Goal: Task Accomplishment & Management: Manage account settings

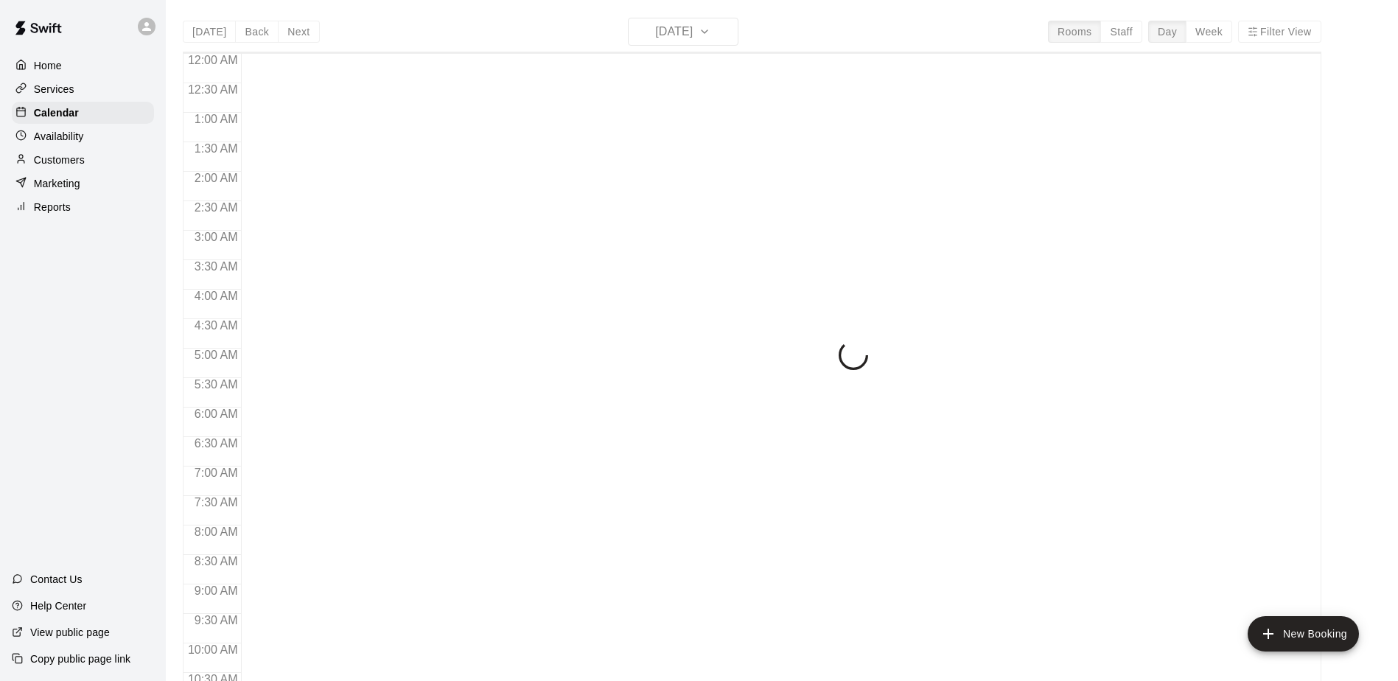
scroll to position [537, 0]
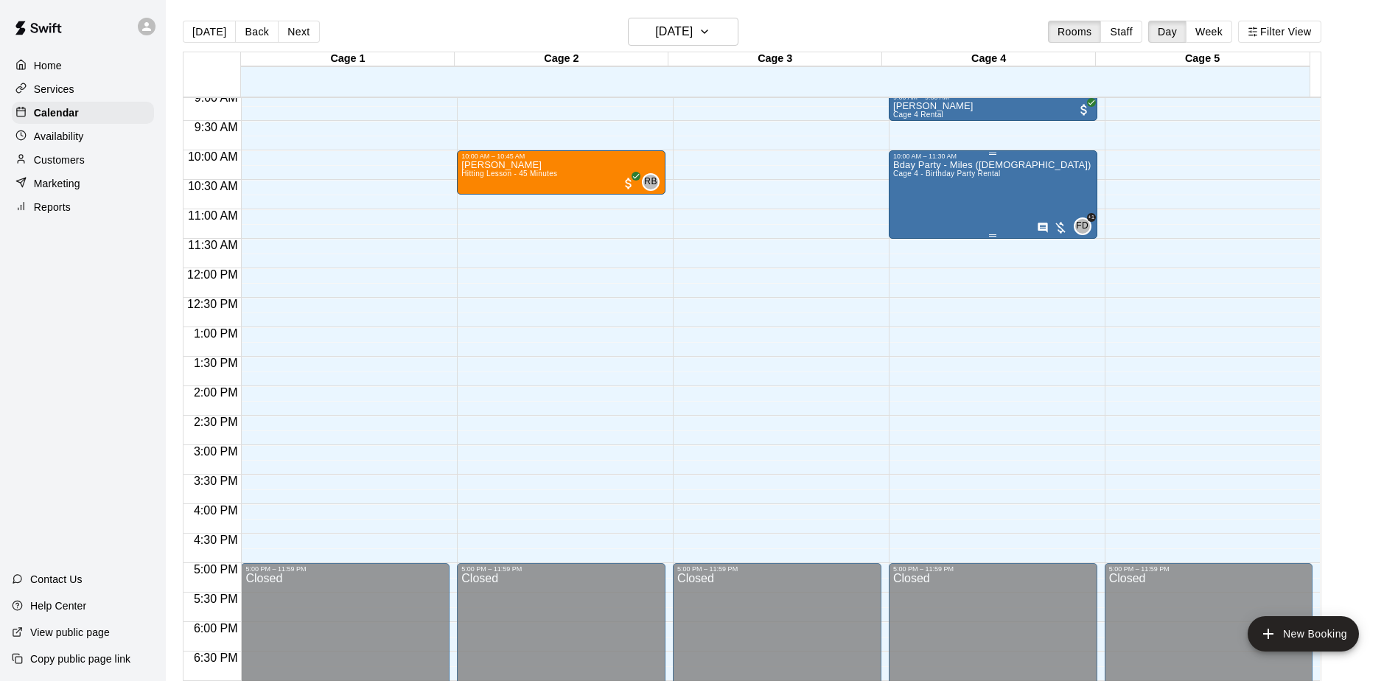
click at [1004, 178] on div "Bday Party - Miles ([DEMOGRAPHIC_DATA]) Cage 4 - Birthday Party Rental FD +1" at bounding box center [993, 500] width 200 height 681
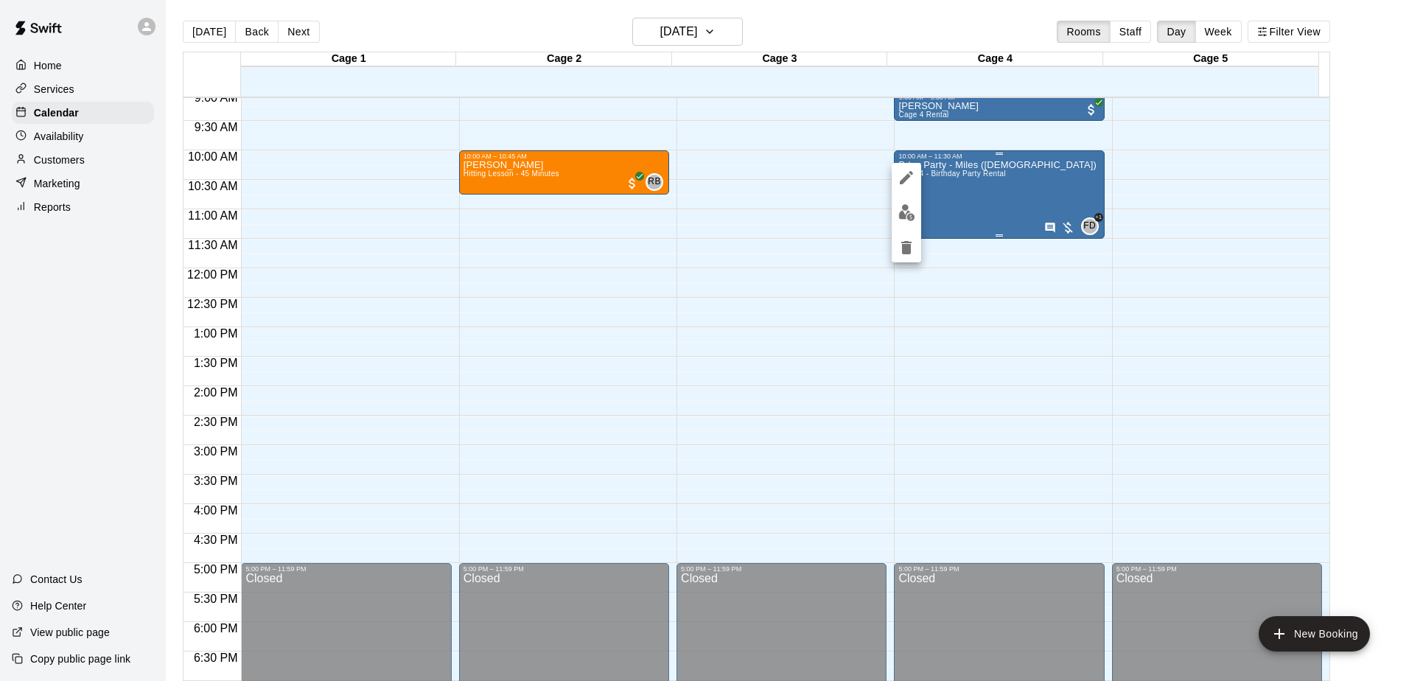
click at [1004, 178] on div at bounding box center [704, 340] width 1409 height 681
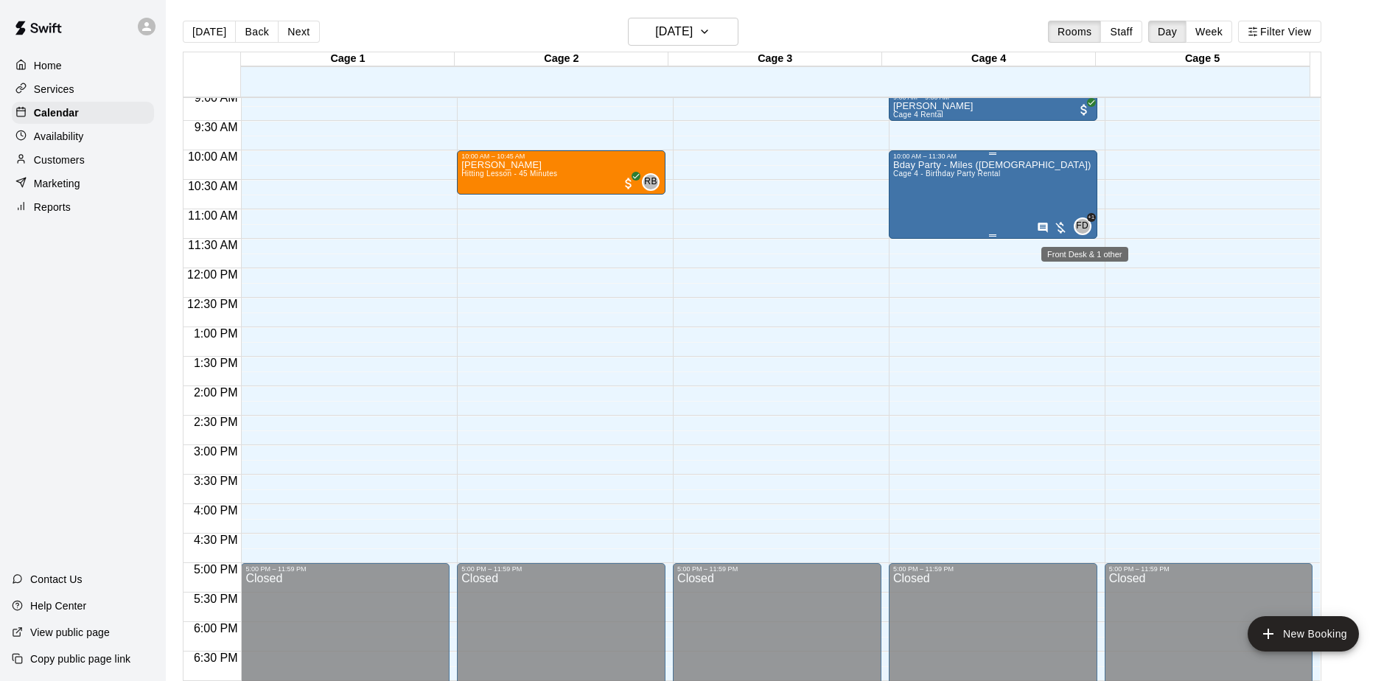
click at [1080, 224] on span "FD" at bounding box center [1082, 226] width 13 height 15
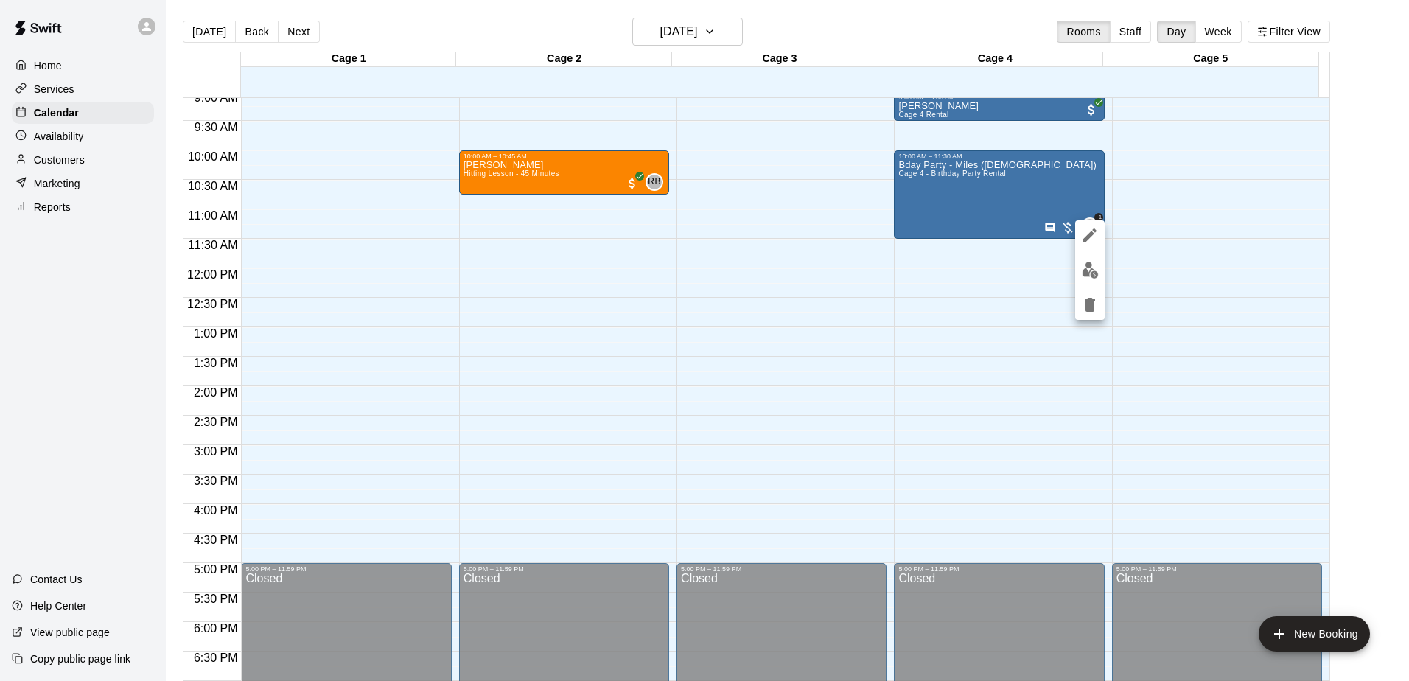
click at [1203, 182] on div at bounding box center [704, 340] width 1409 height 681
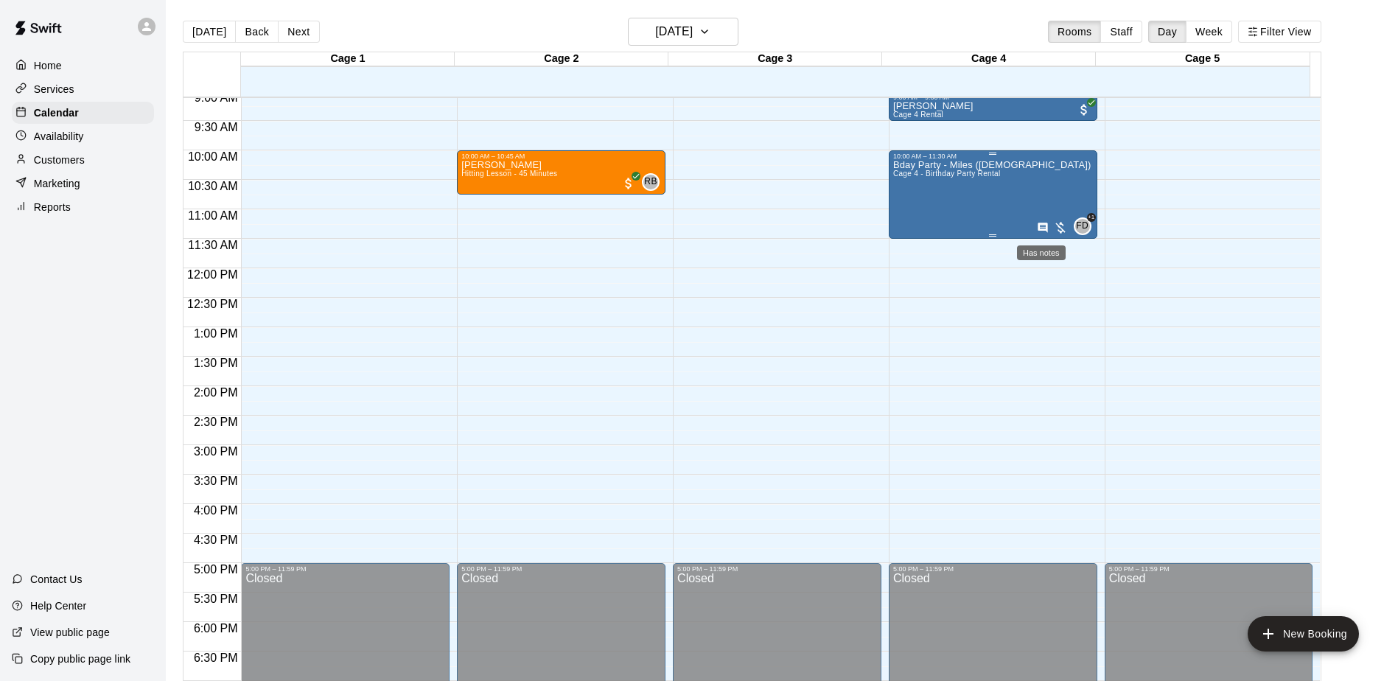
click at [1037, 224] on icon "Has notes" at bounding box center [1043, 228] width 12 height 12
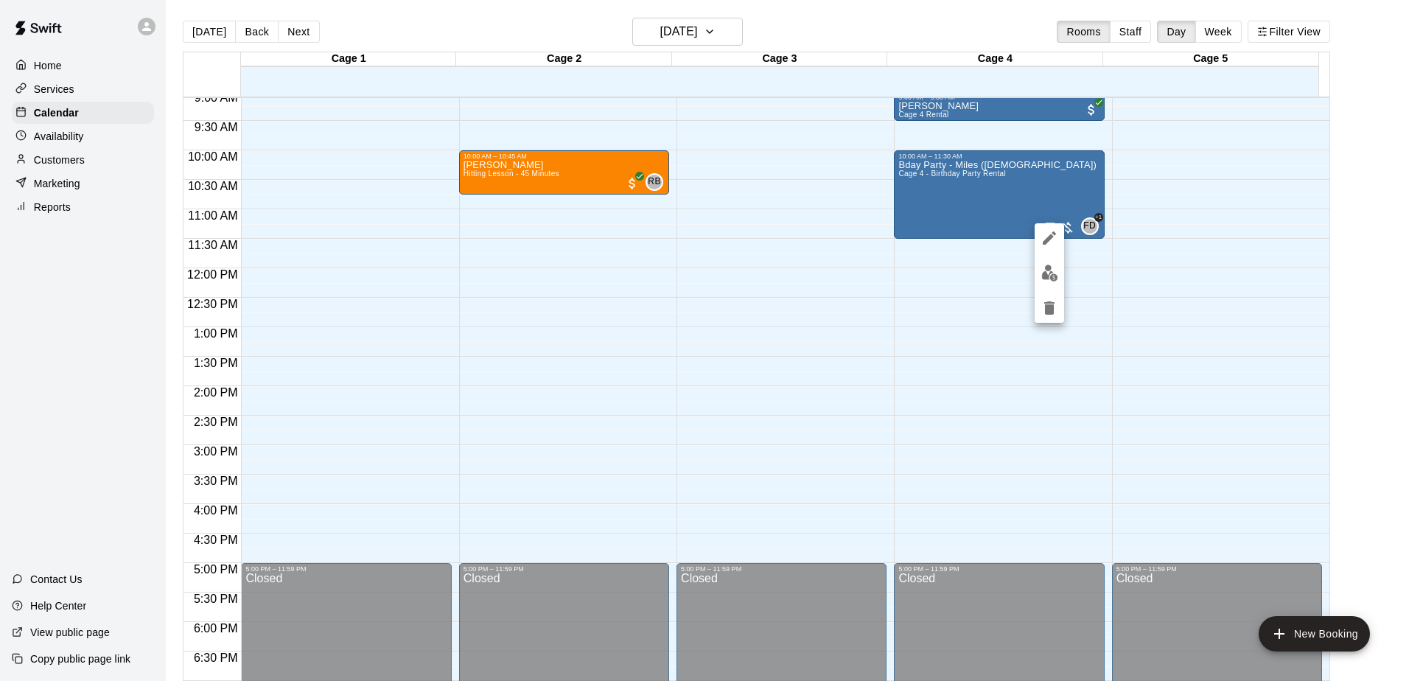
click at [1021, 227] on div at bounding box center [704, 340] width 1409 height 681
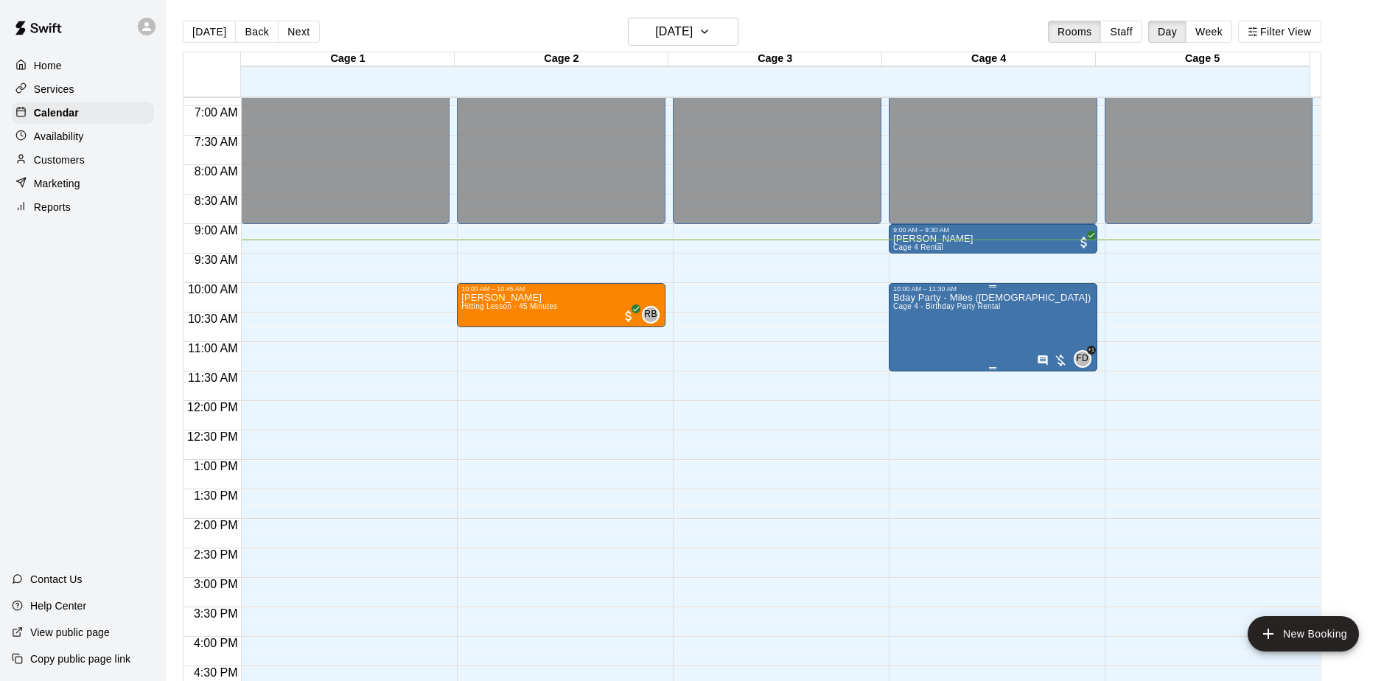
scroll to position [390, 0]
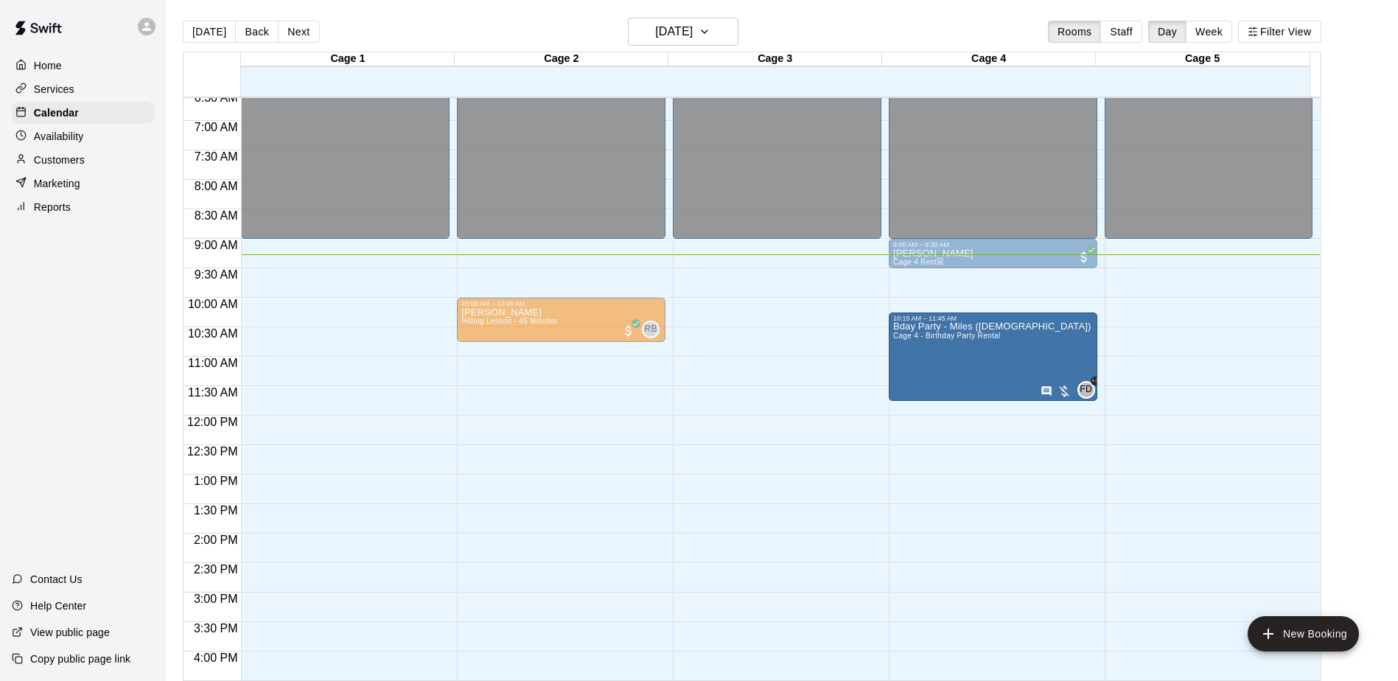
drag, startPoint x: 993, startPoint y: 378, endPoint x: 993, endPoint y: 397, distance: 19.2
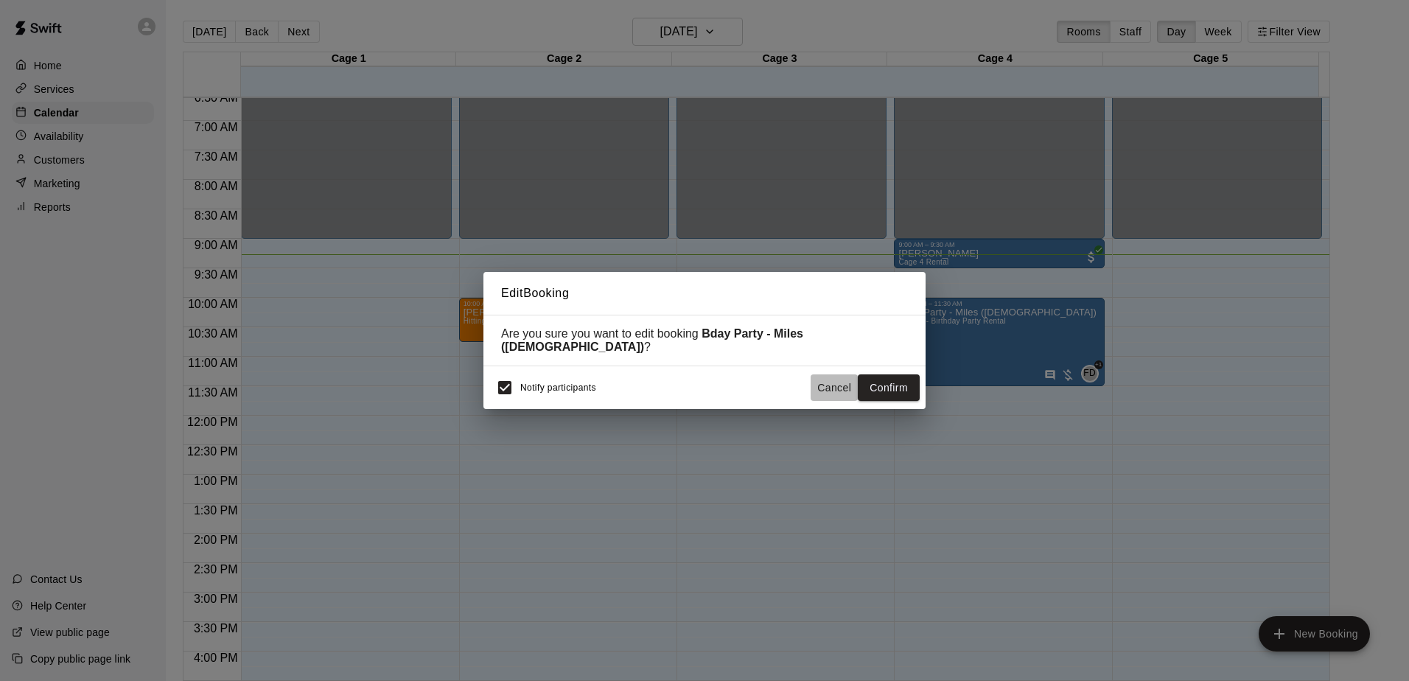
click at [837, 381] on button "Cancel" at bounding box center [834, 387] width 47 height 27
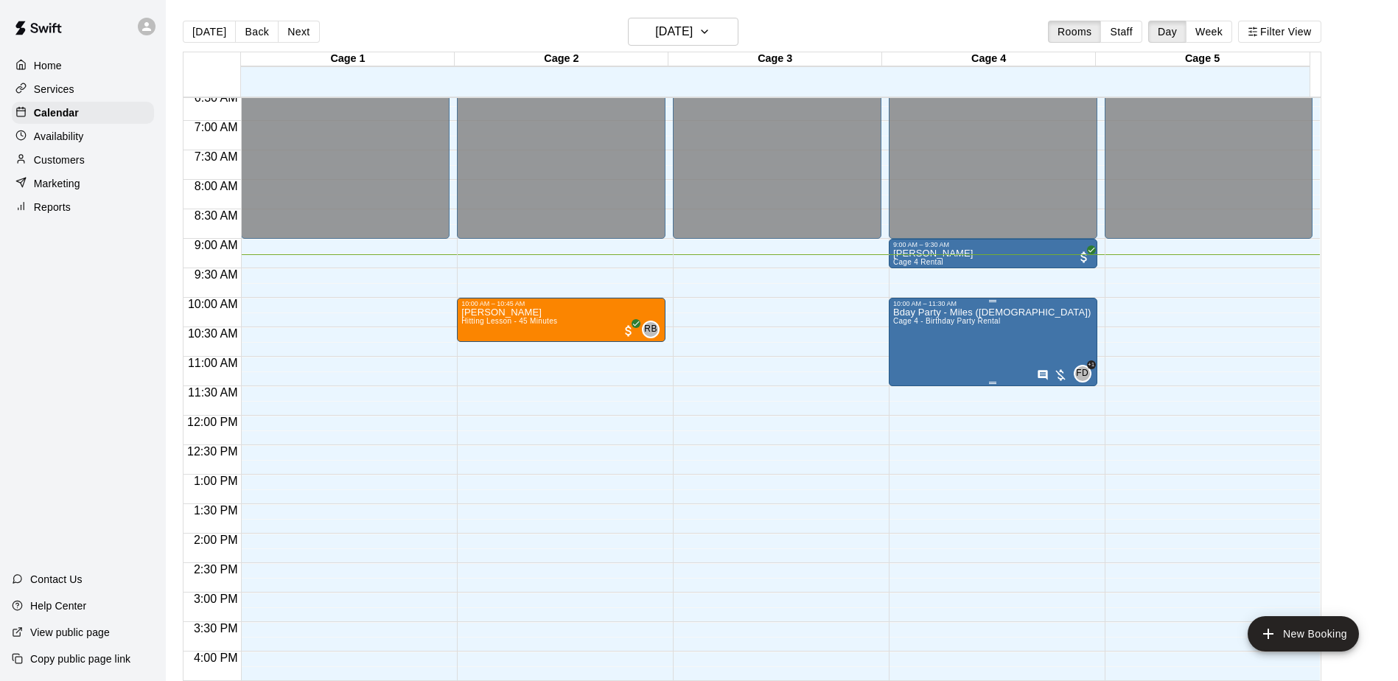
click at [1033, 332] on div "Bday Party - Miles ([DEMOGRAPHIC_DATA]) Cage 4 - Birthday Party Rental FD +1" at bounding box center [993, 647] width 200 height 681
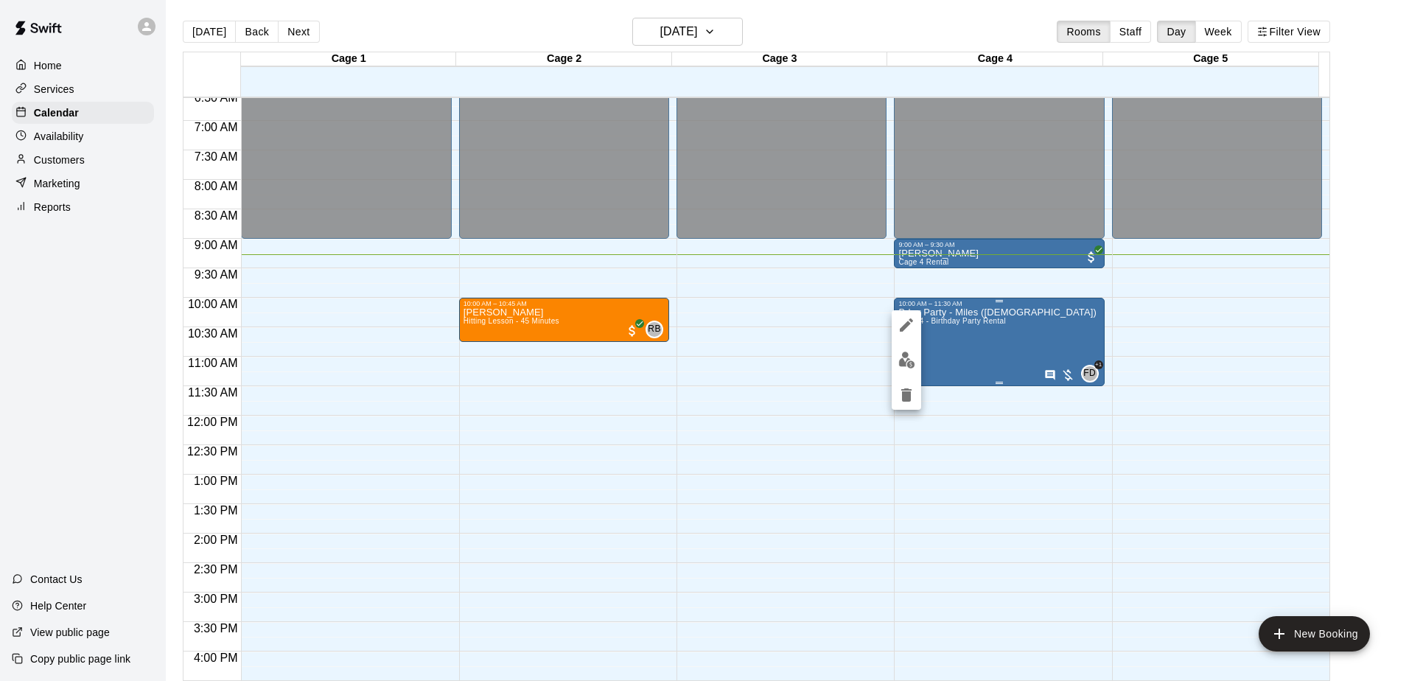
click at [1033, 332] on div at bounding box center [704, 340] width 1409 height 681
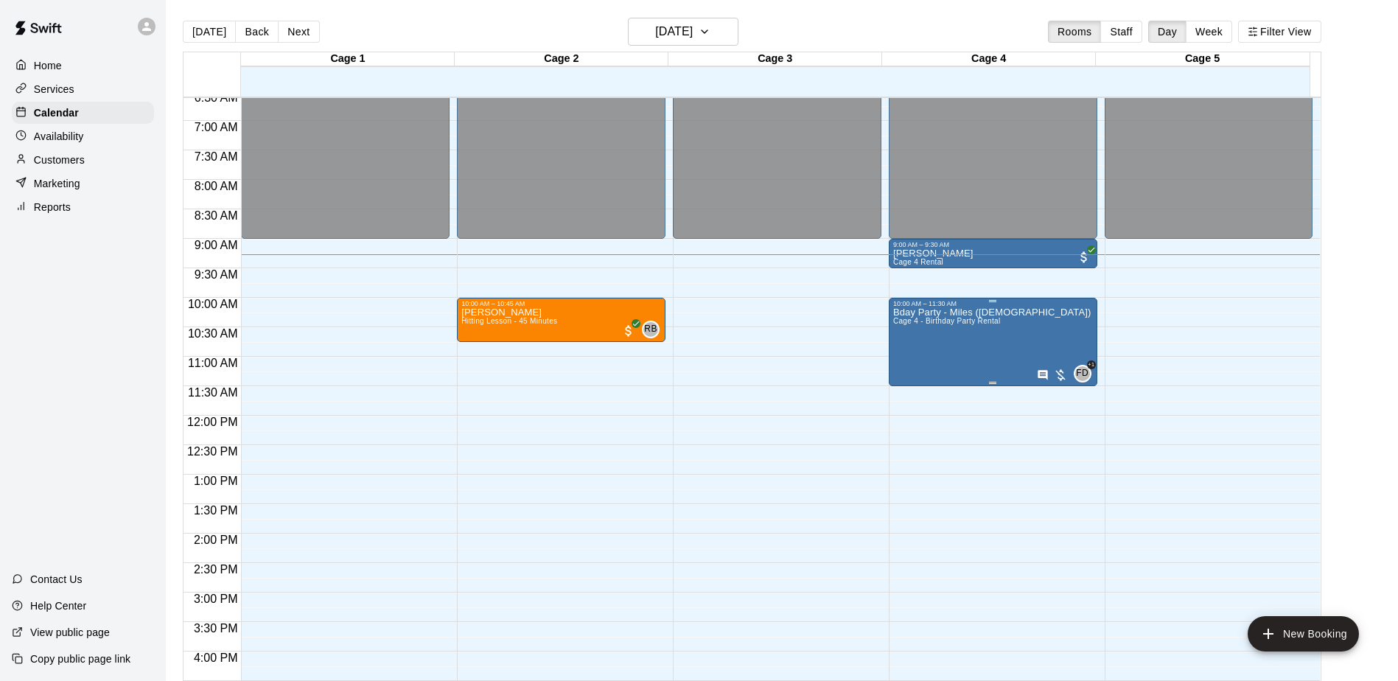
click at [935, 307] on div "10:00 AM – 11:30 AM" at bounding box center [993, 303] width 200 height 7
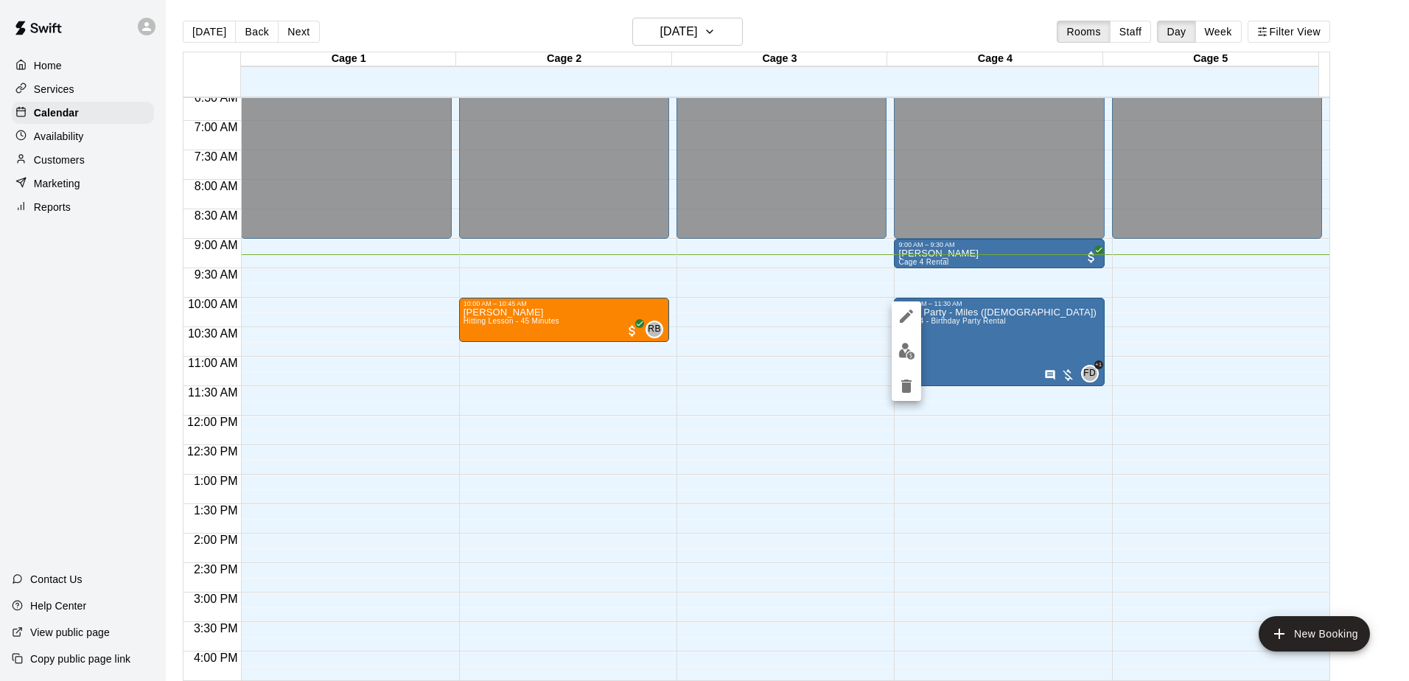
click at [945, 321] on div at bounding box center [704, 340] width 1409 height 681
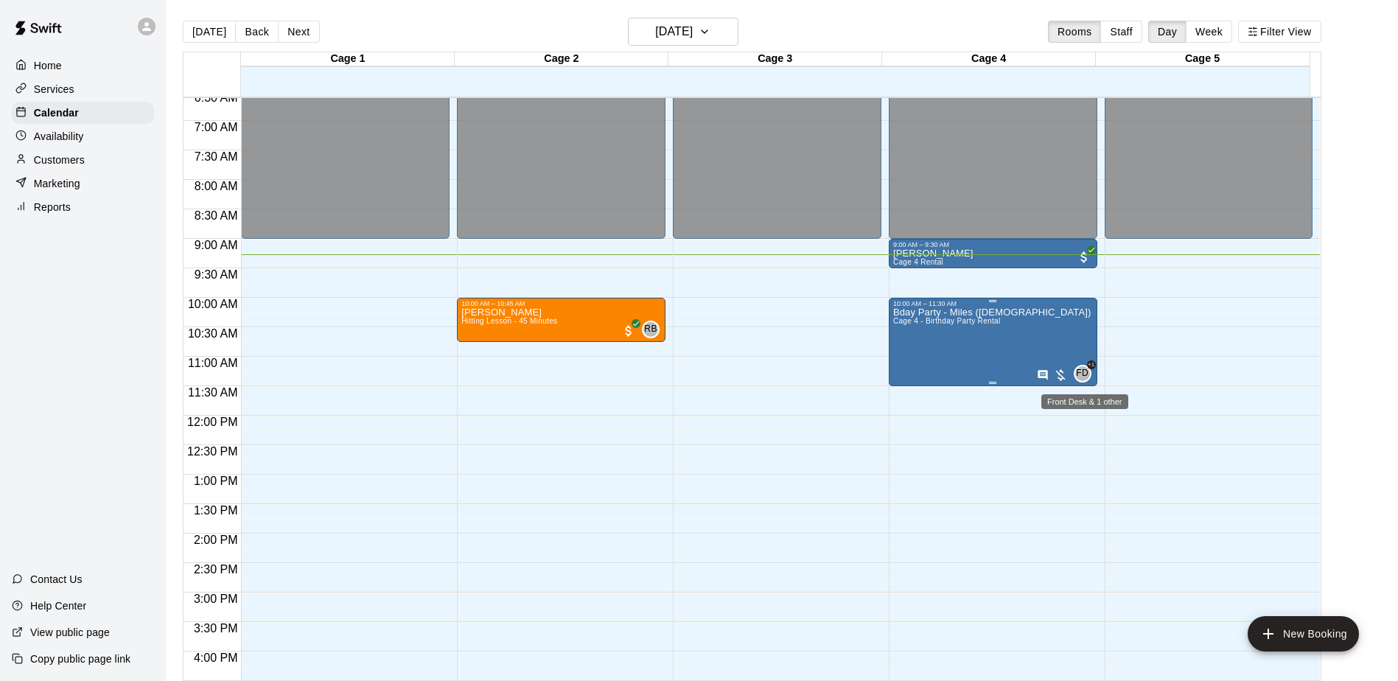
click at [1076, 373] on span "FD" at bounding box center [1082, 373] width 13 height 15
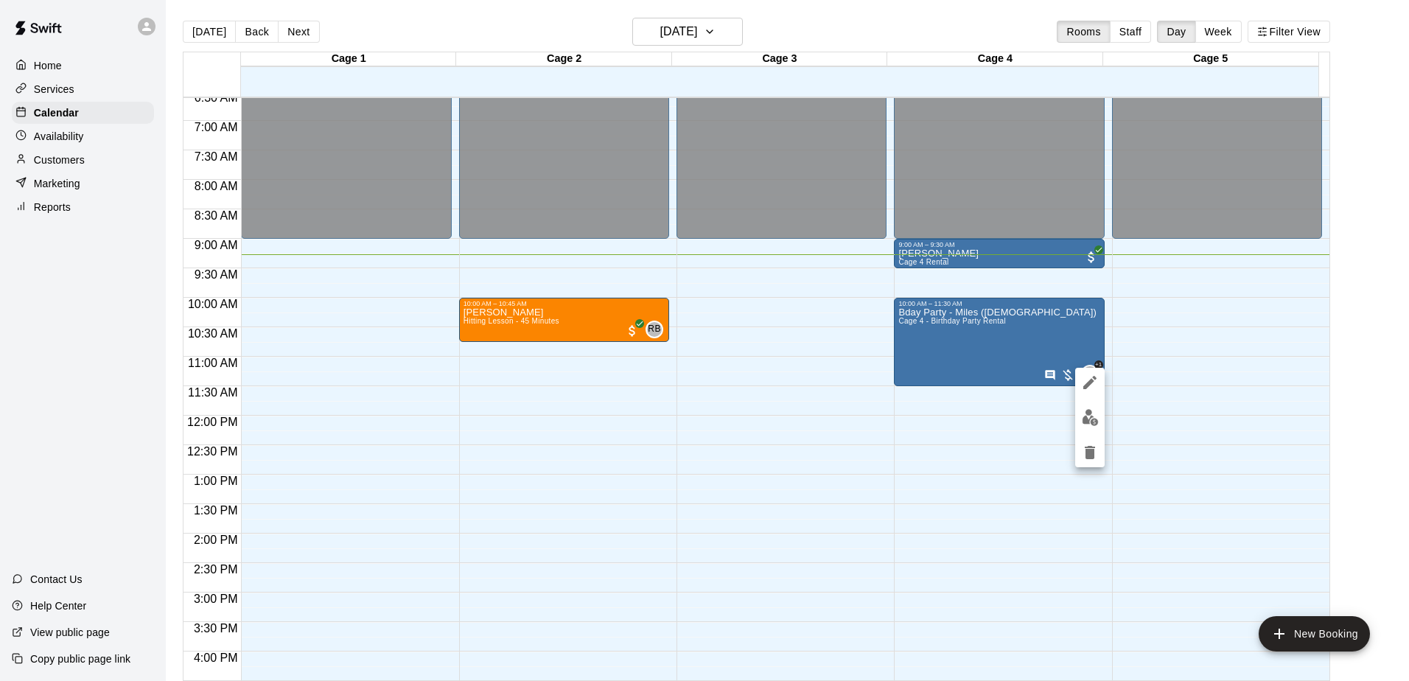
click at [1031, 373] on div at bounding box center [704, 340] width 1409 height 681
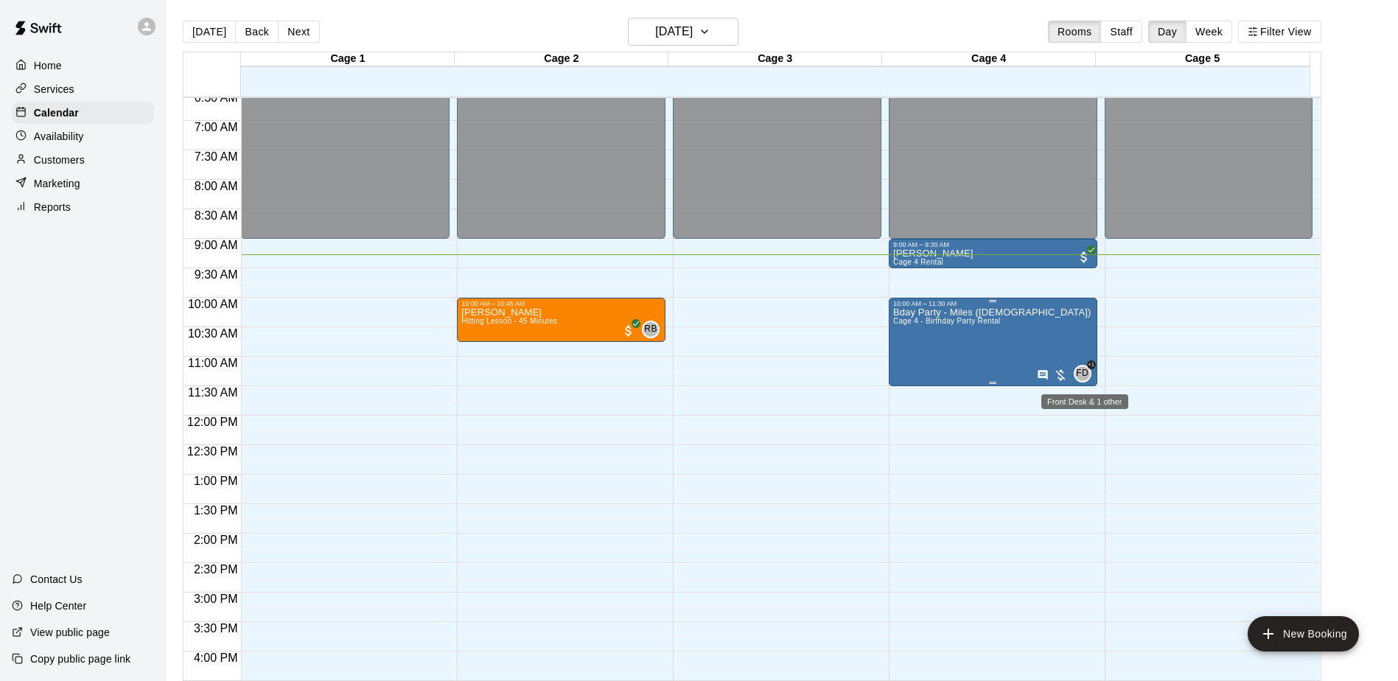
click at [1083, 379] on span "FD" at bounding box center [1082, 373] width 13 height 15
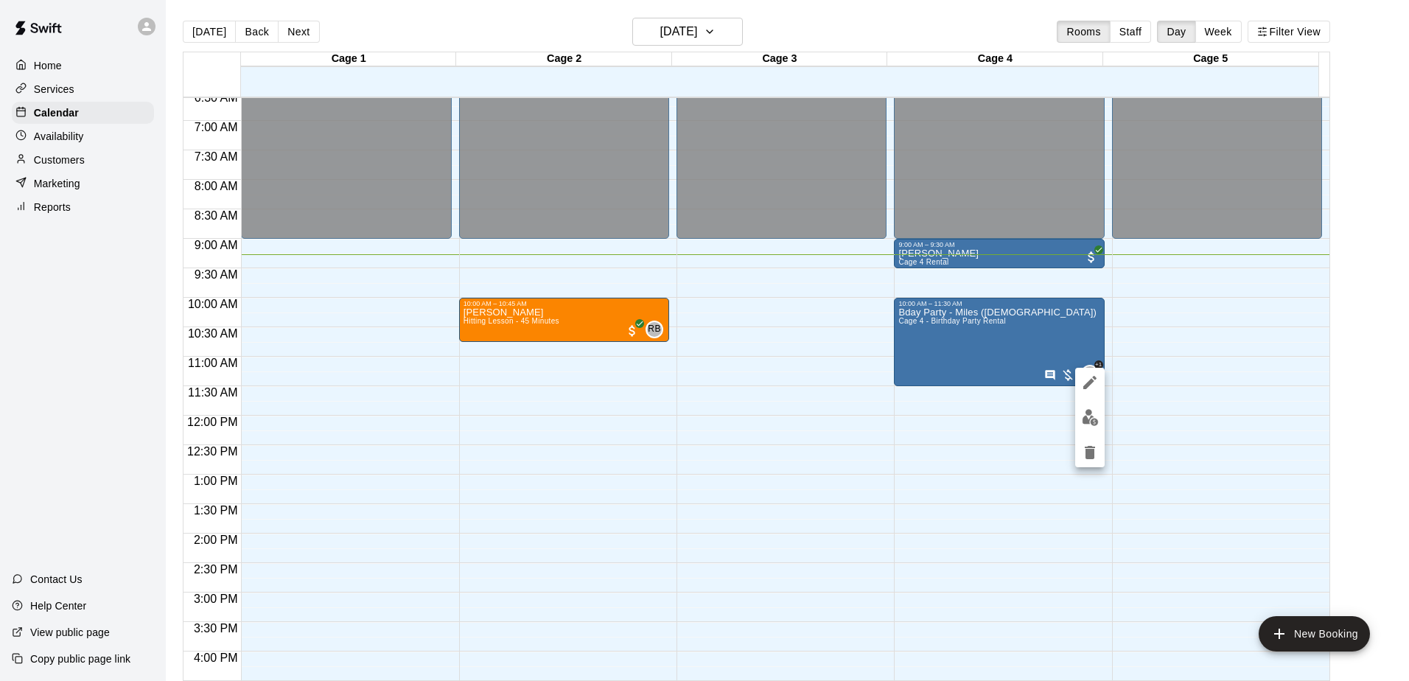
click at [1111, 343] on div at bounding box center [704, 340] width 1409 height 681
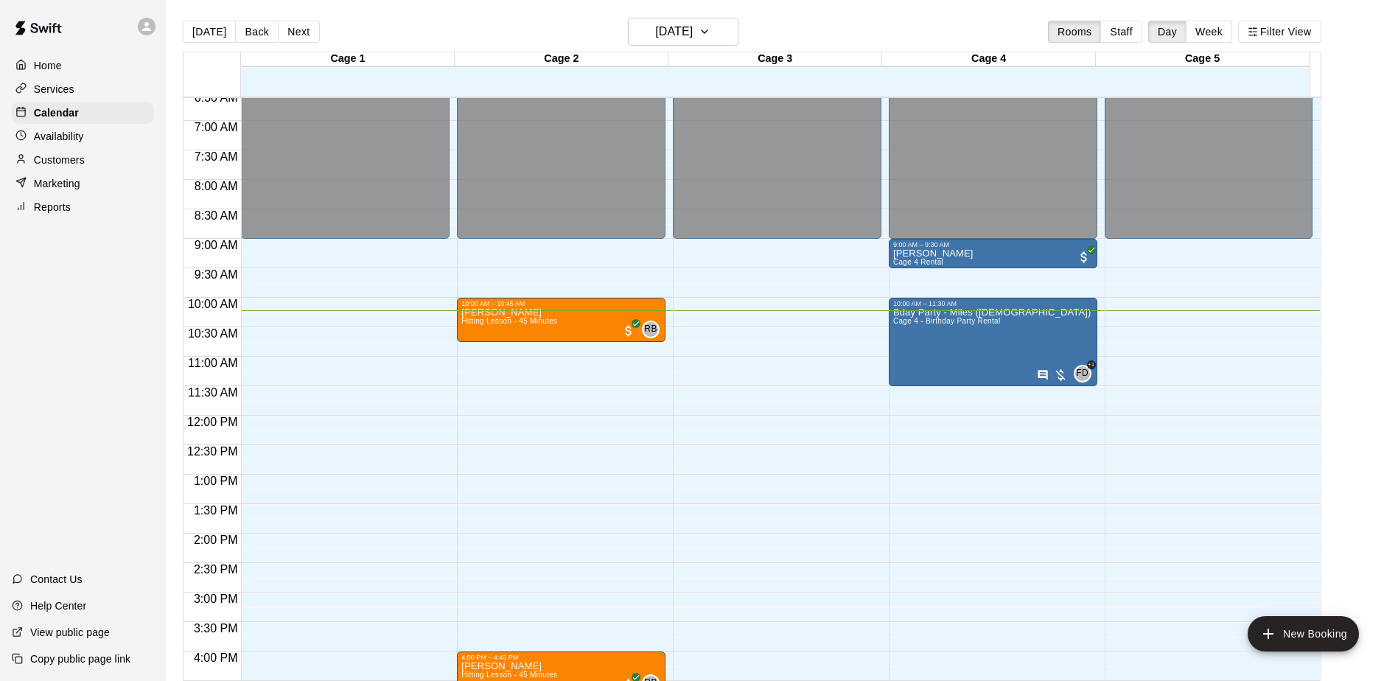
scroll to position [464, 0]
